Goal: Task Accomplishment & Management: Use online tool/utility

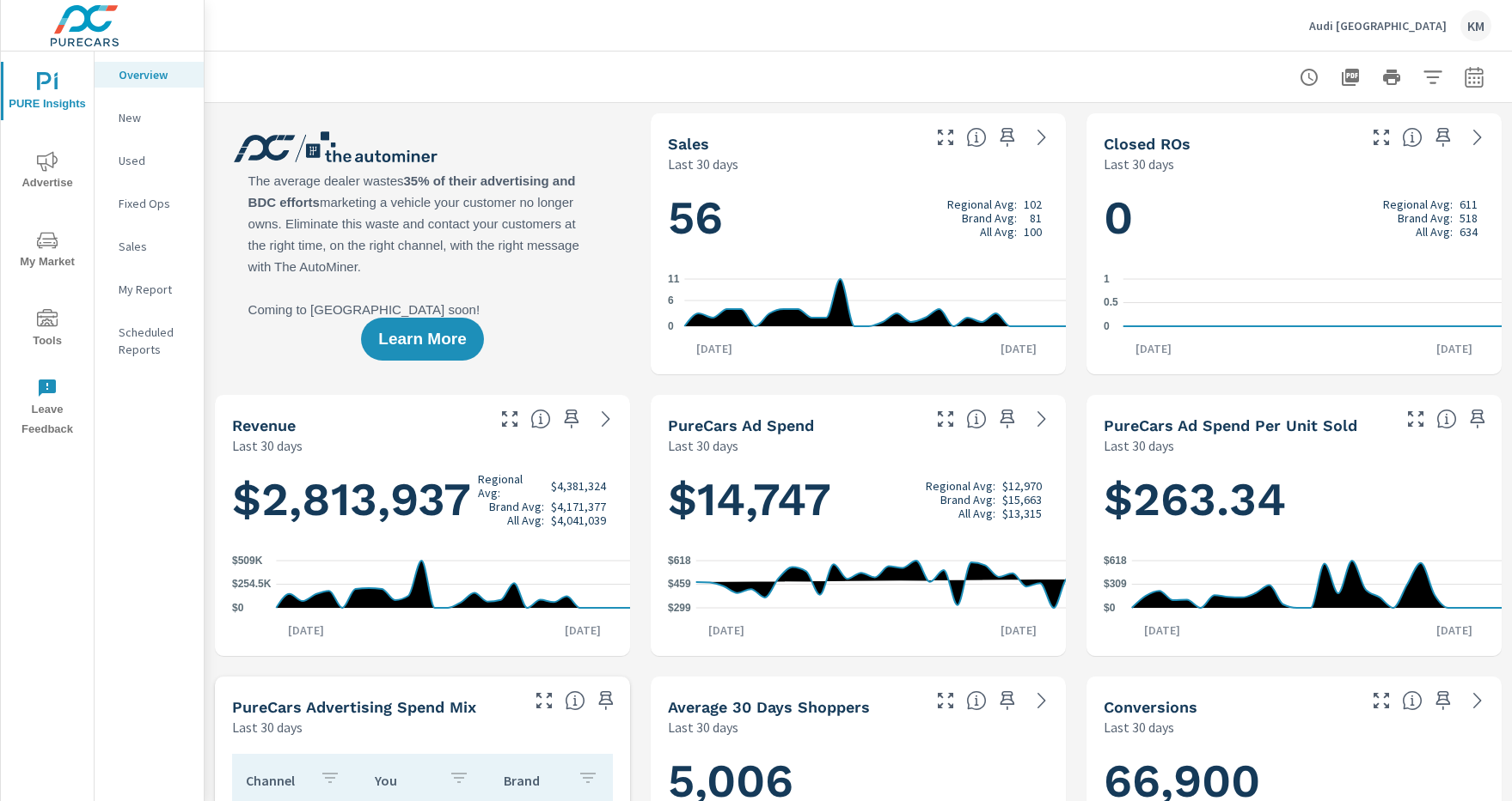
click at [1474, 76] on icon "button" at bounding box center [1474, 80] width 11 height 7
select select "Last 30 days"
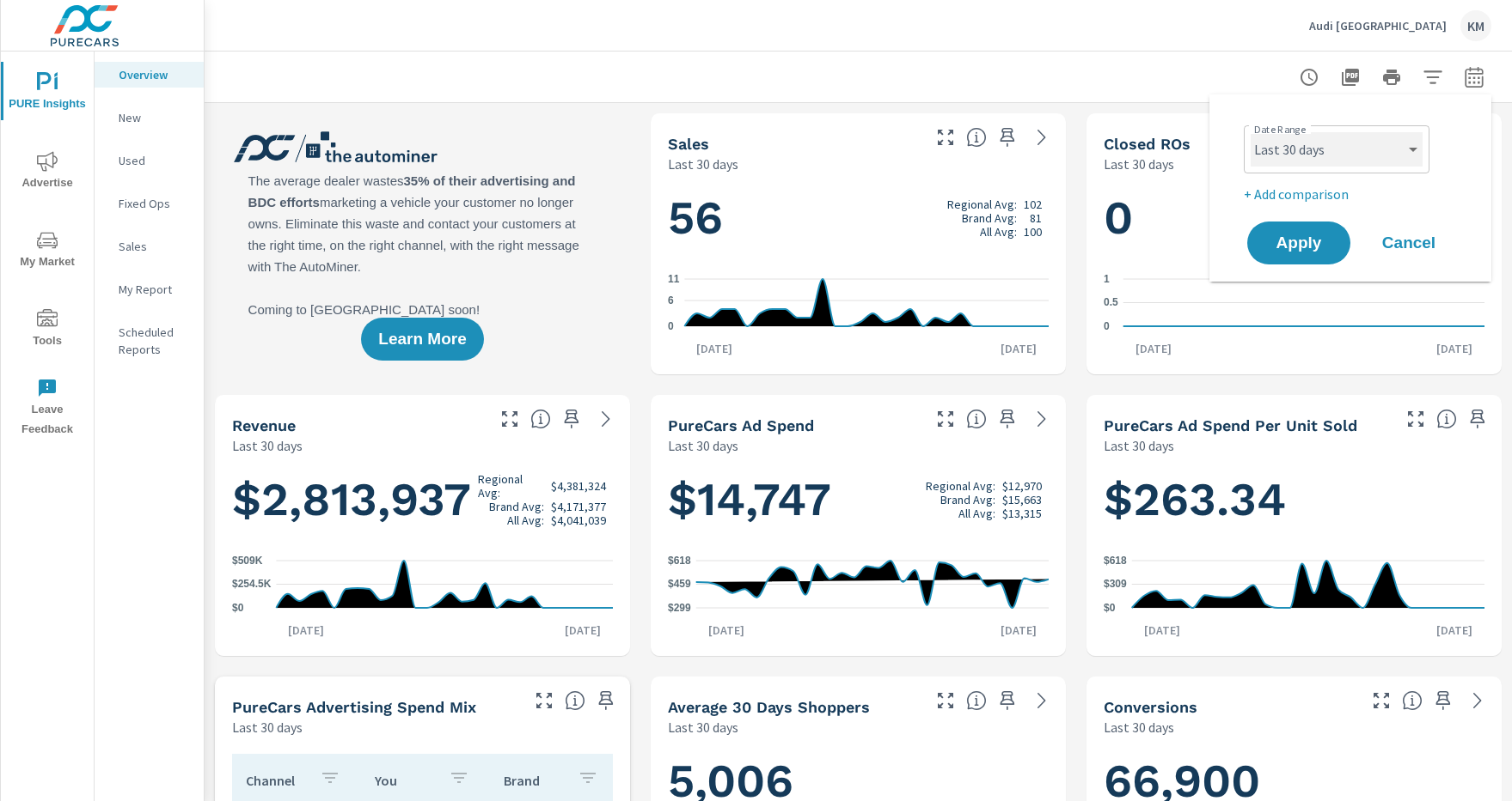
click at [1336, 149] on select "Custom [DATE] Last week Last 7 days Last 14 days Last 30 days Last 45 days Last…" at bounding box center [1336, 149] width 172 height 35
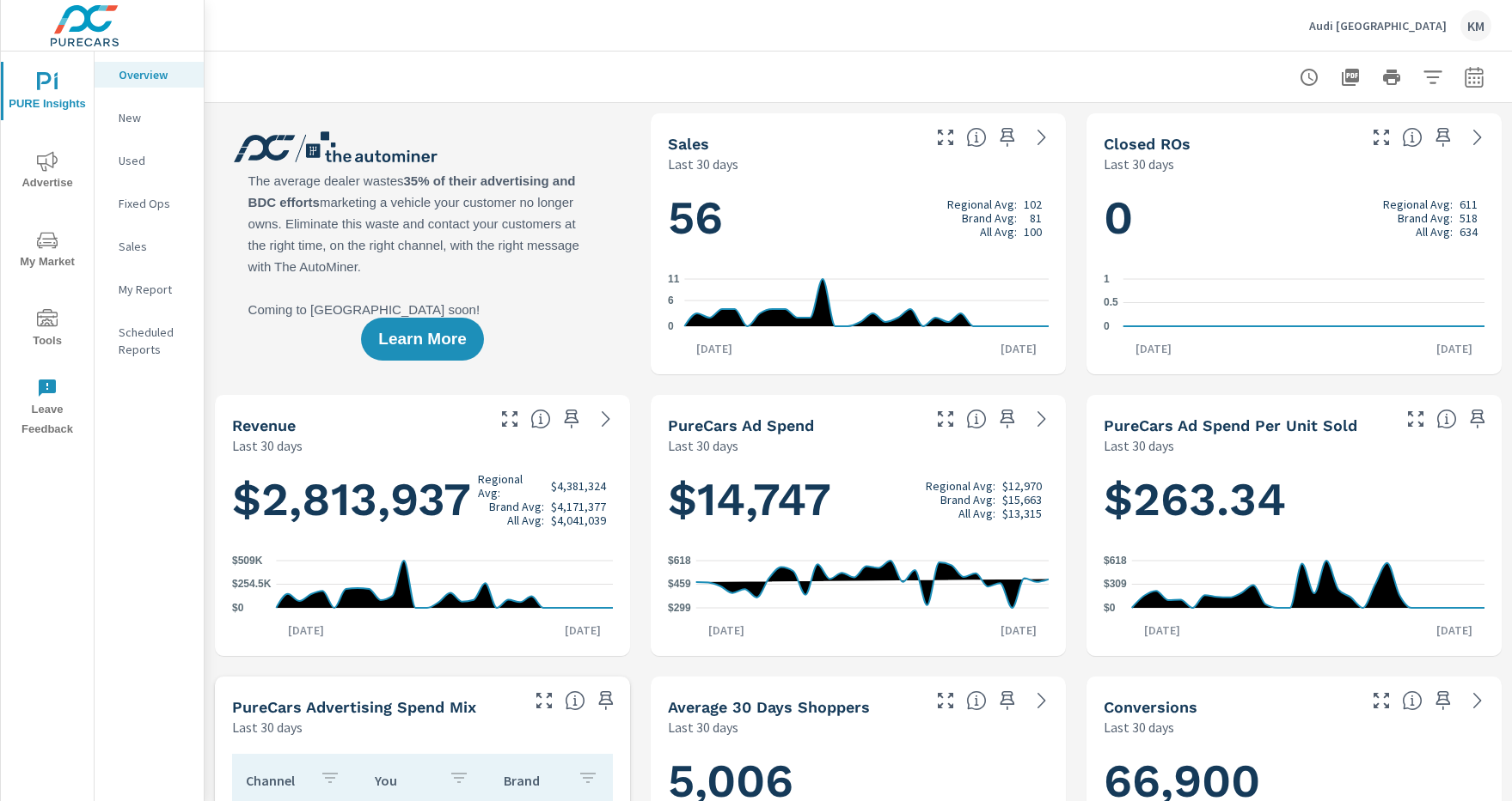
scroll to position [556, 0]
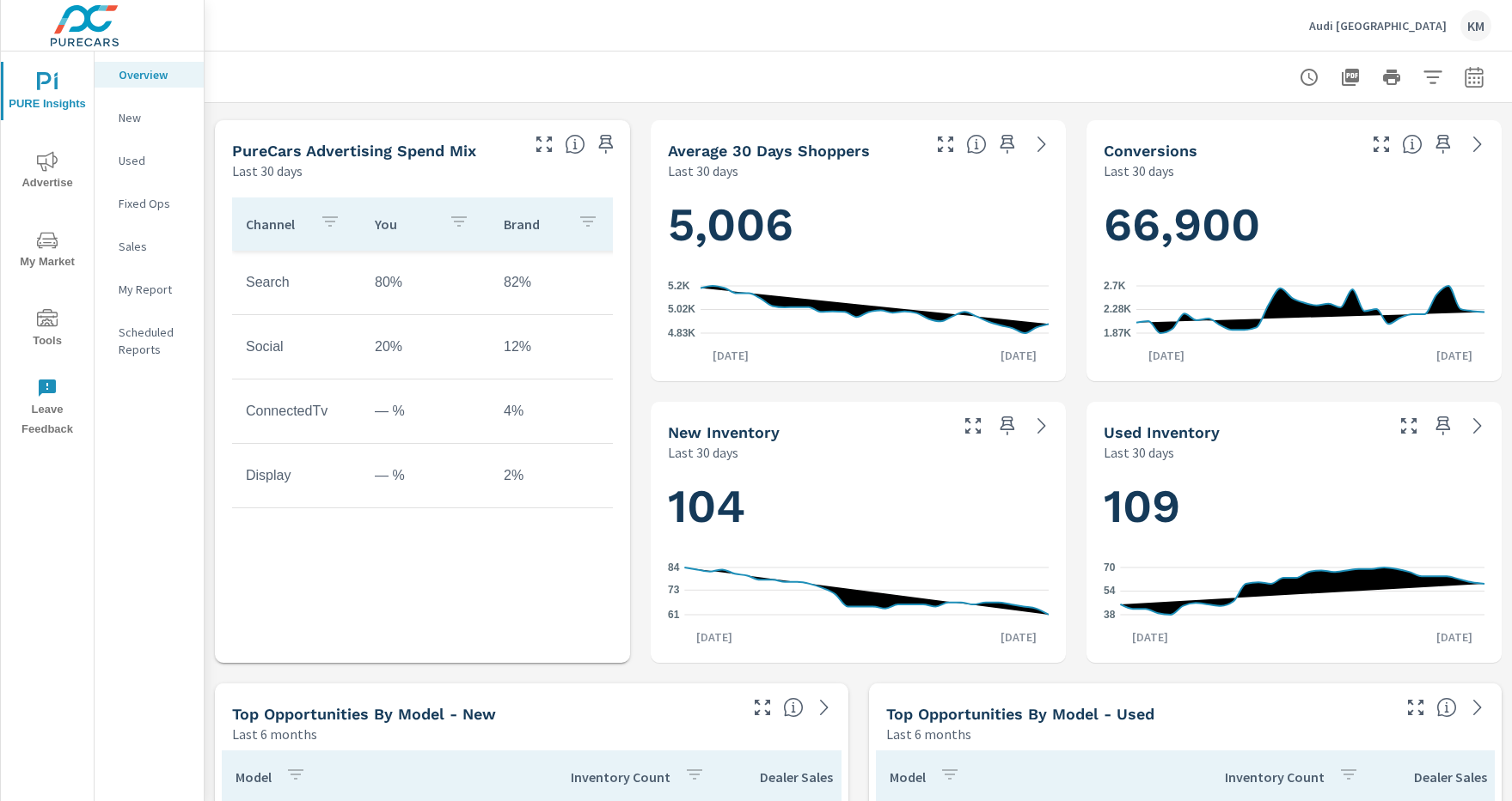
click at [1433, 76] on icon "button" at bounding box center [1433, 76] width 18 height 13
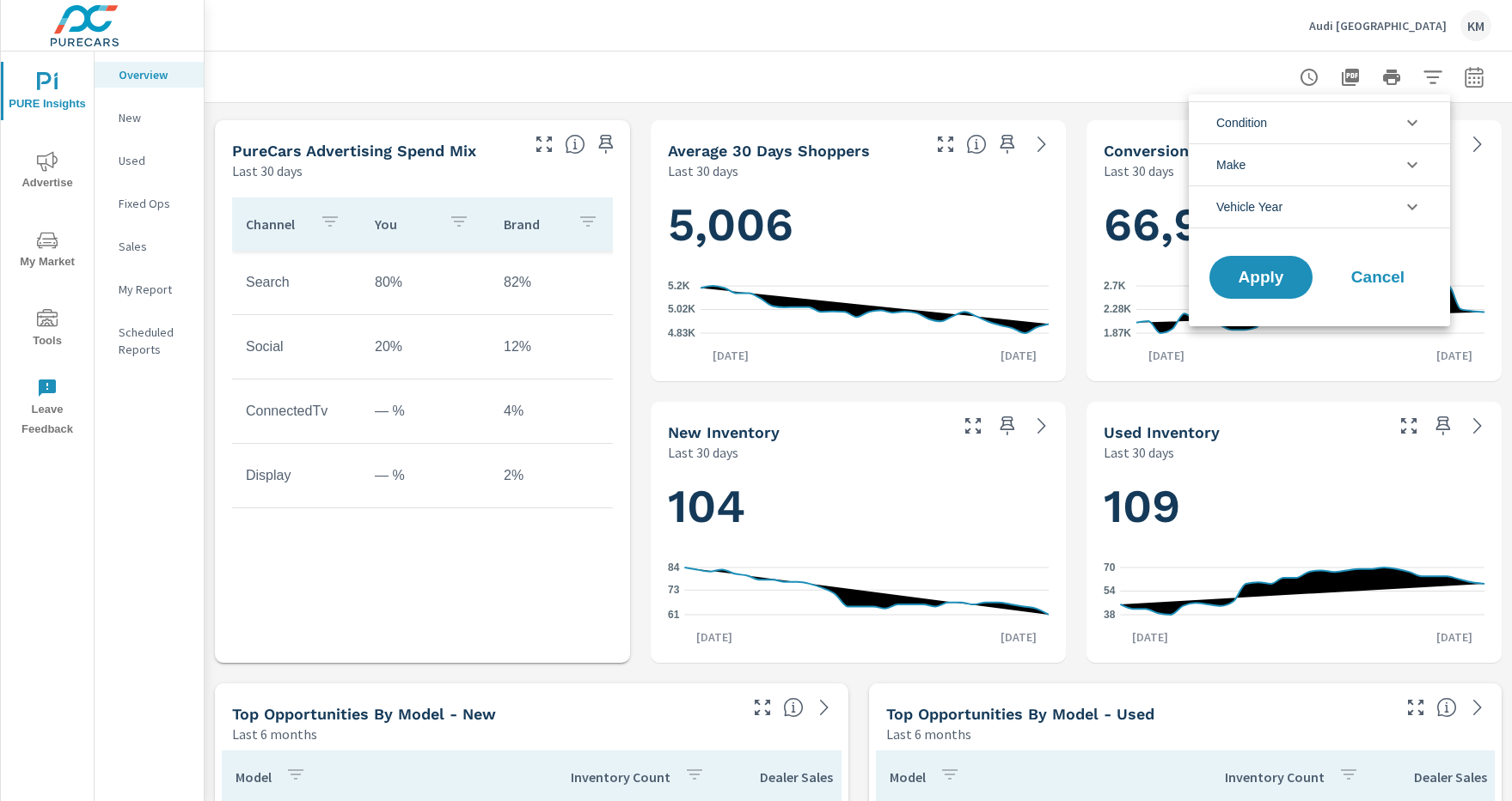
click at [1319, 122] on li "Condition" at bounding box center [1319, 122] width 261 height 42
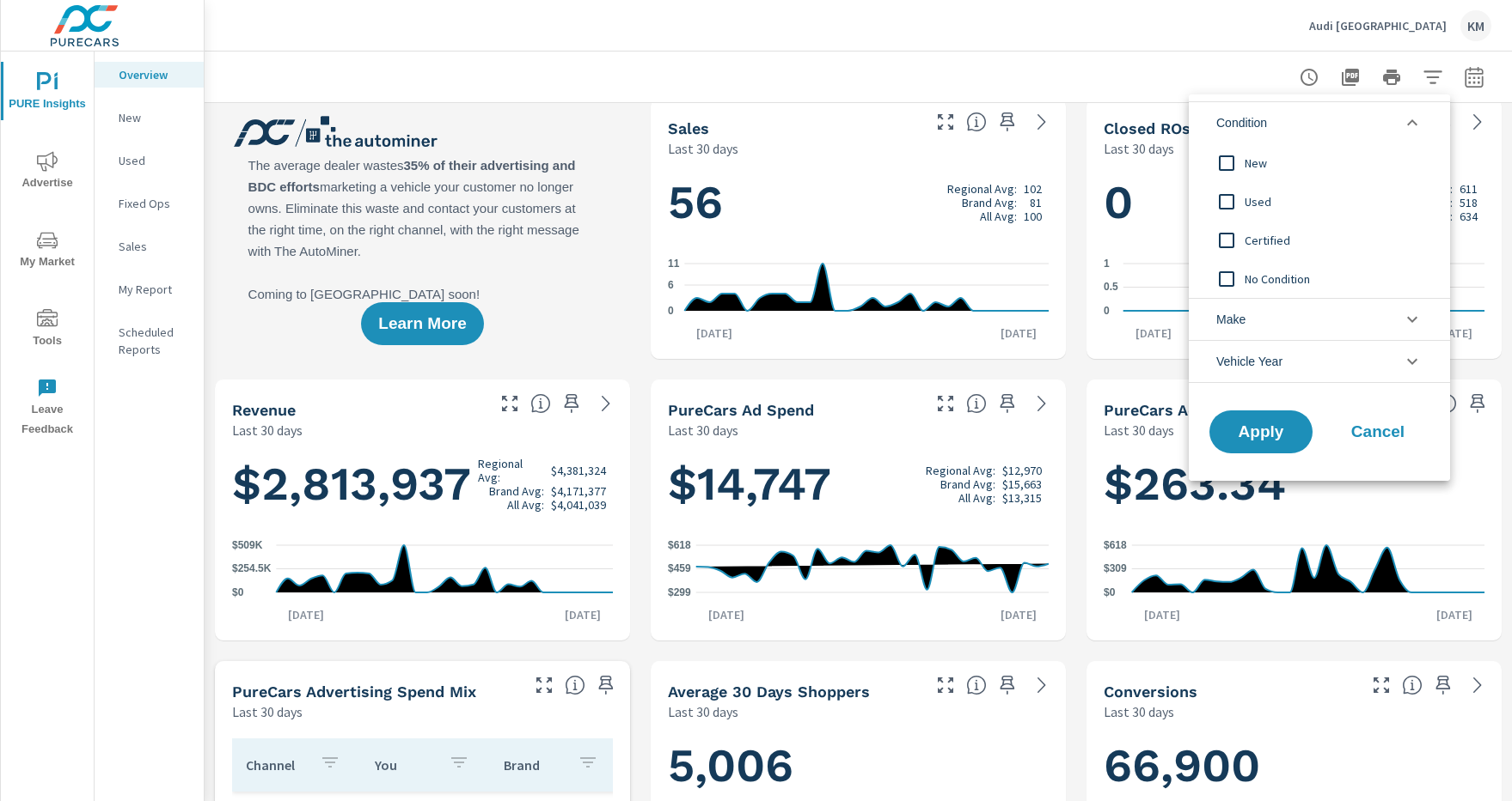
scroll to position [0, 0]
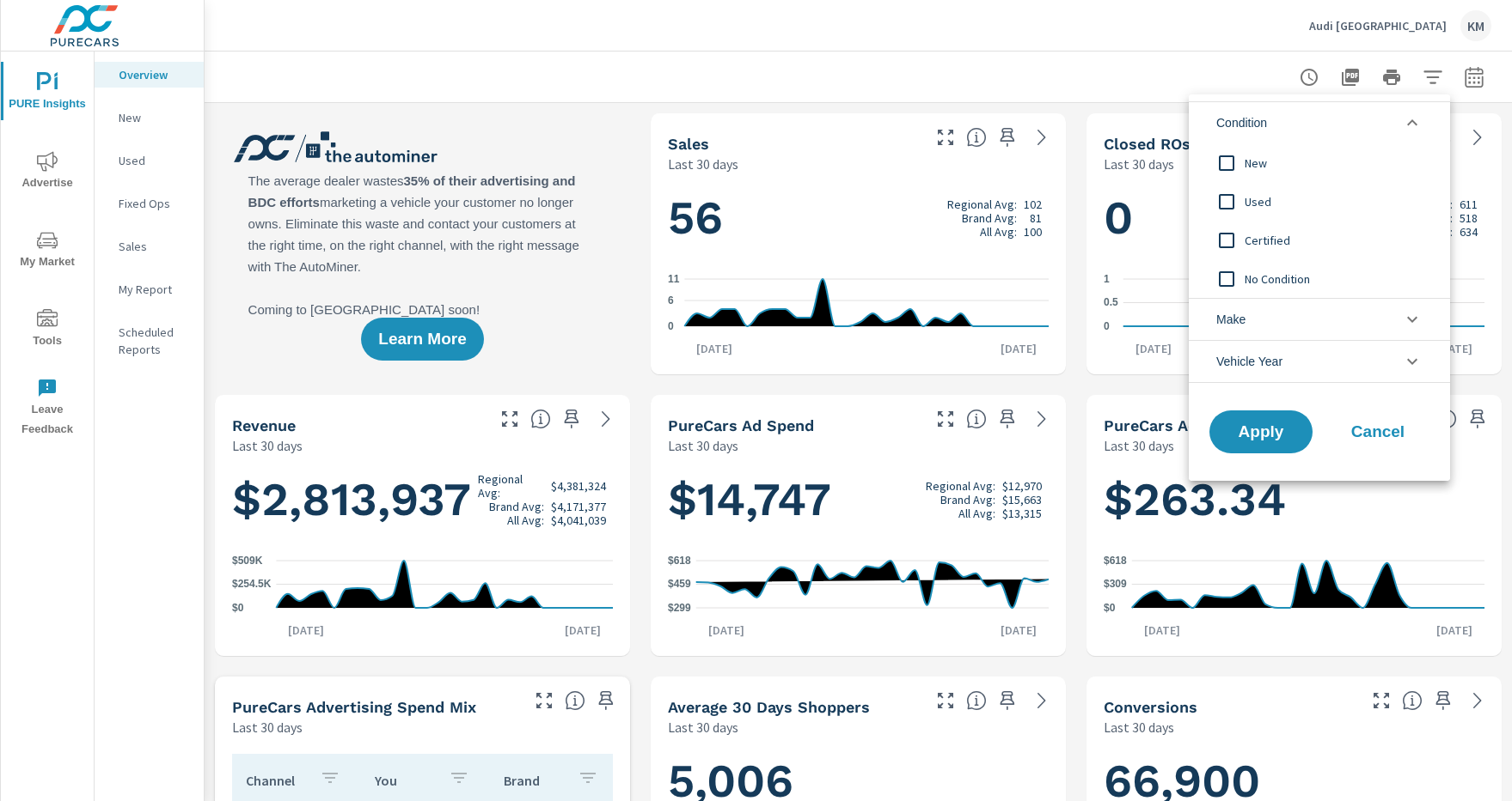
click at [1319, 122] on li "Condition" at bounding box center [1319, 122] width 261 height 42
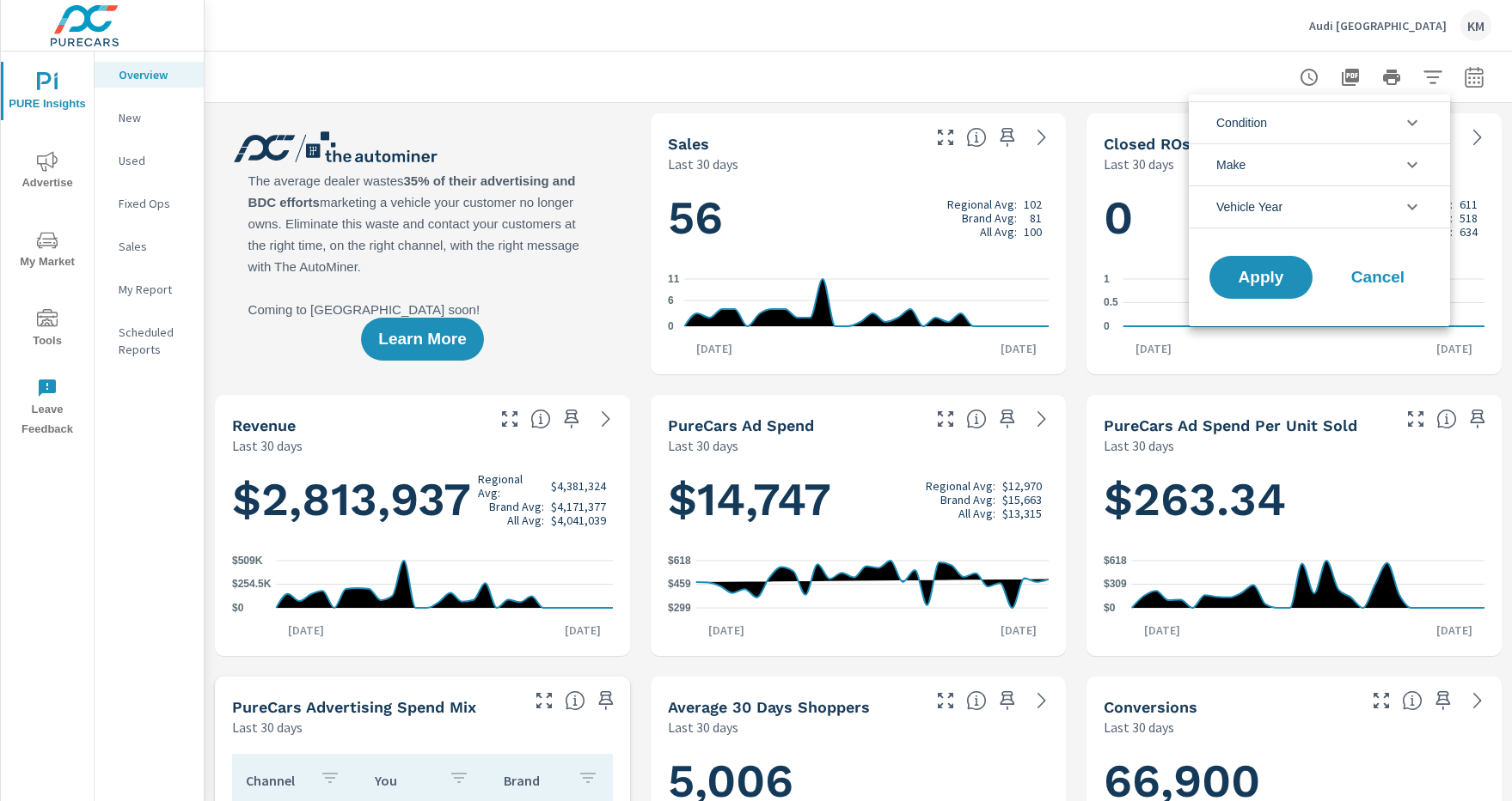
click at [1319, 122] on li "Condition" at bounding box center [1319, 122] width 261 height 42
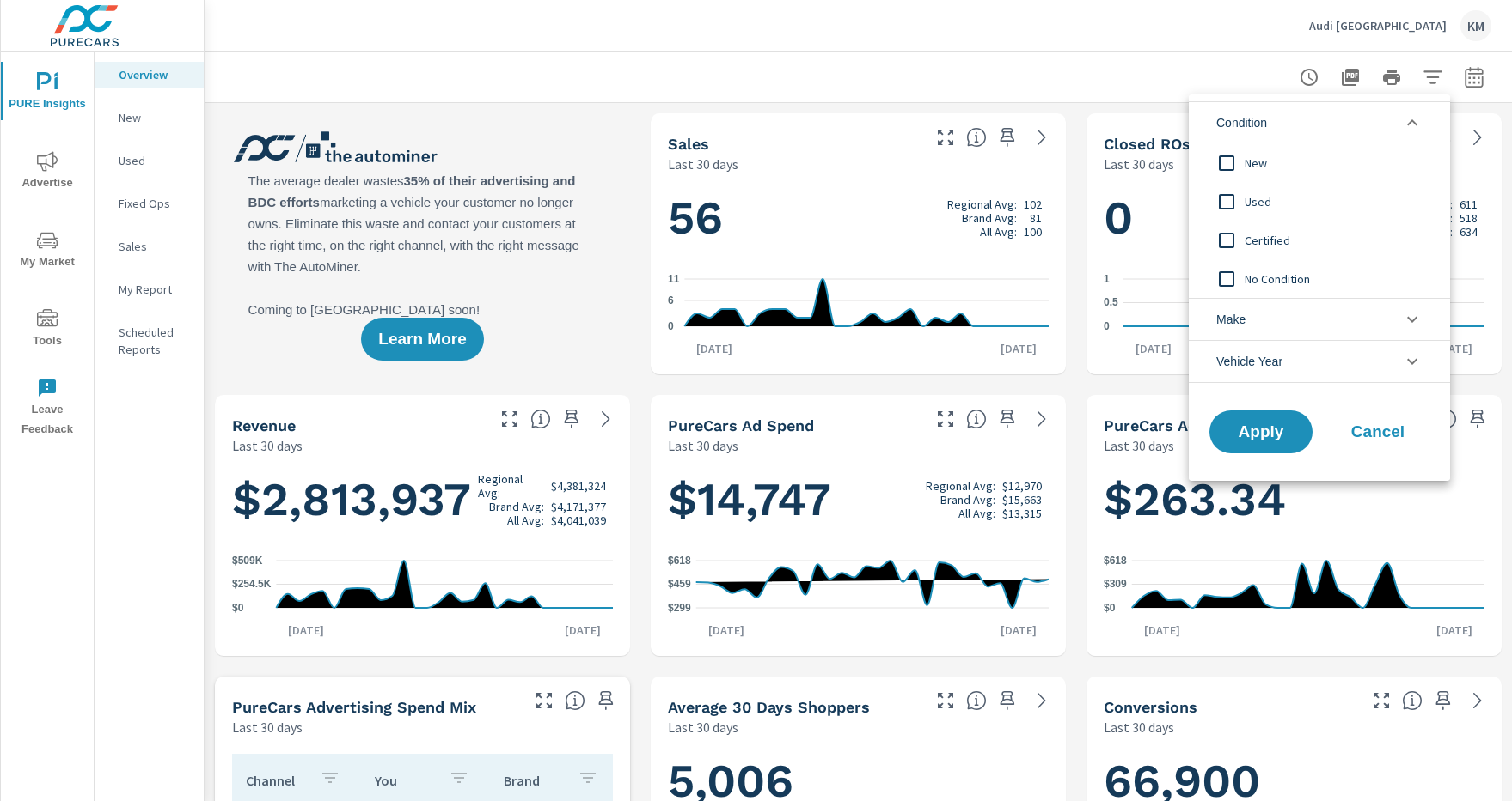
click at [1319, 122] on li "Condition" at bounding box center [1319, 122] width 261 height 42
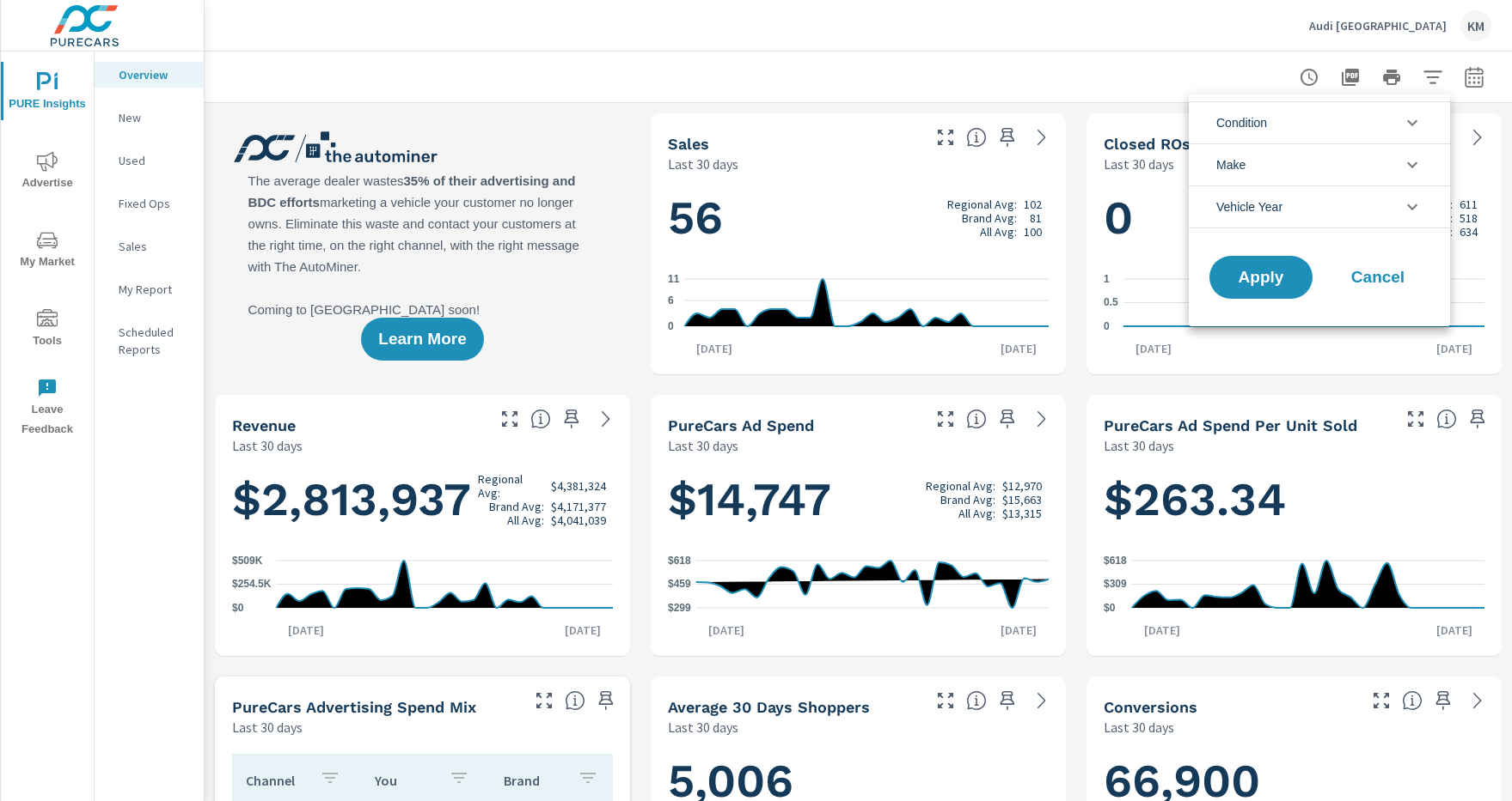
click at [1338, 192] on span "Used" at bounding box center [1338, 202] width 188 height 21
